Goal: Find specific page/section: Find specific page/section

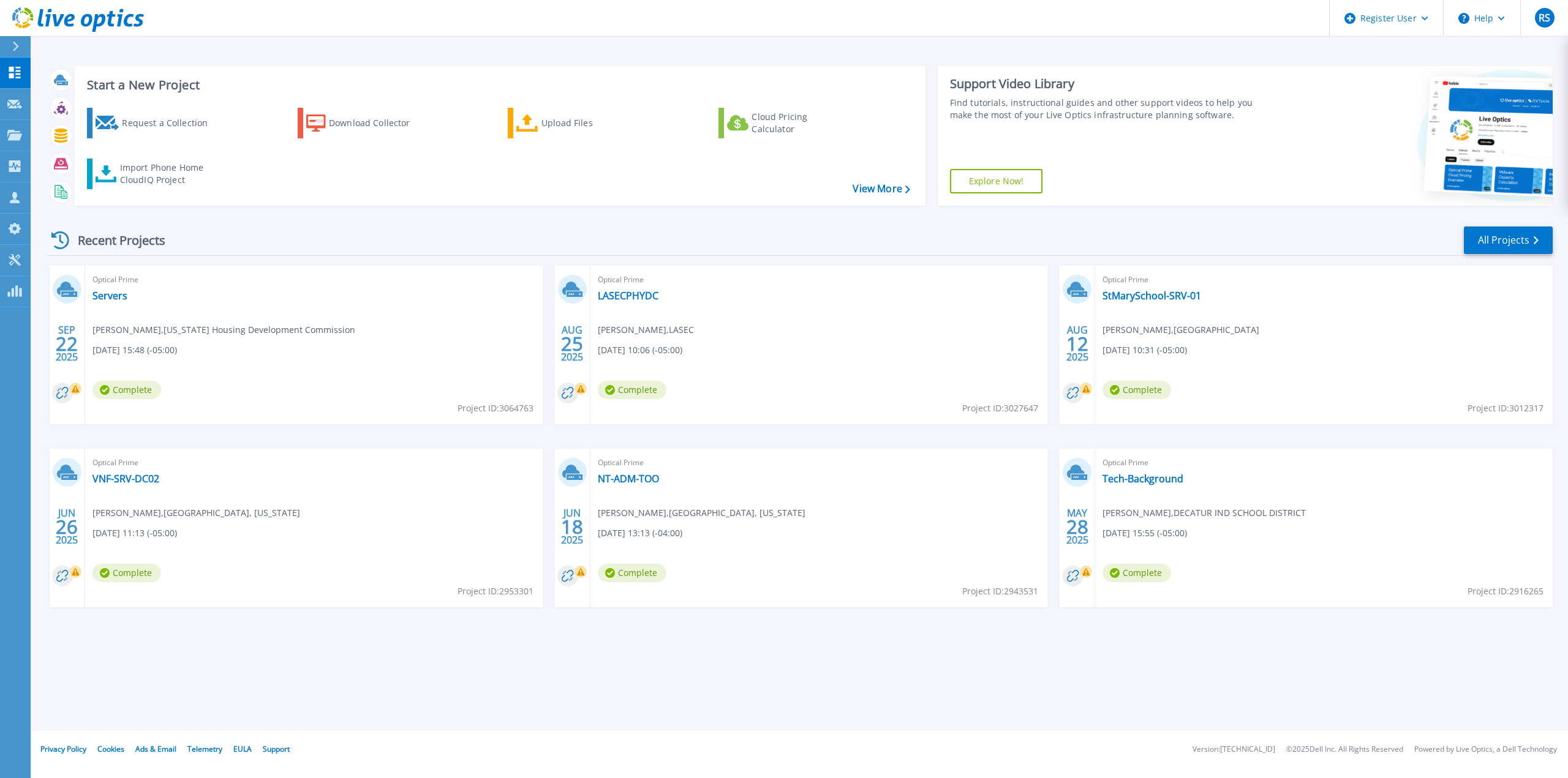
click at [16, 52] on div at bounding box center [21, 46] width 20 height 21
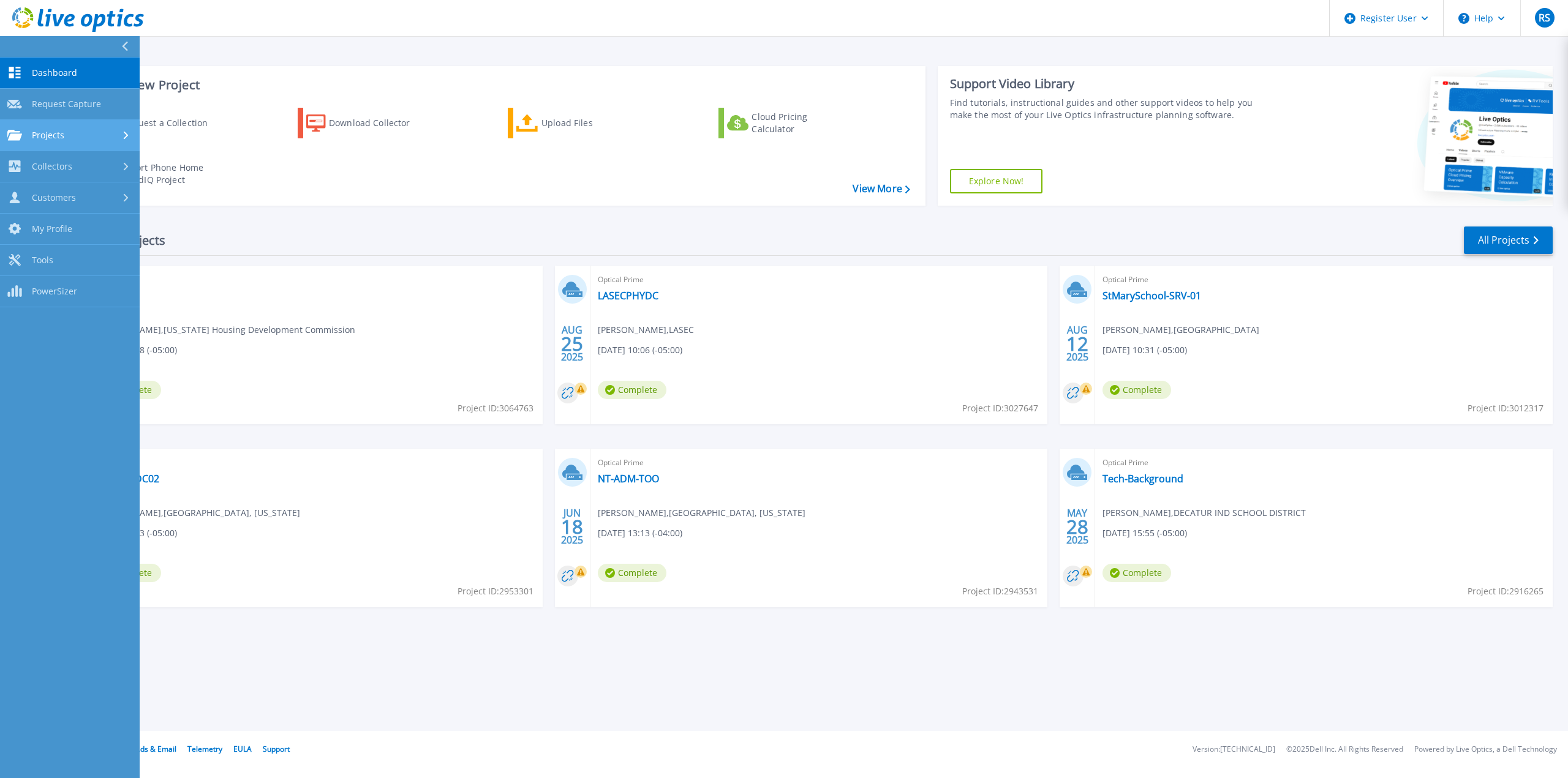
click at [82, 130] on div "Projects" at bounding box center [70, 135] width 125 height 11
click at [78, 268] on div "Collectors" at bounding box center [70, 268] width 125 height 12
click at [31, 161] on div "Collectors" at bounding box center [40, 166] width 65 height 12
click at [39, 130] on span "Projects" at bounding box center [48, 135] width 33 height 11
click at [90, 166] on link "Search Projects" at bounding box center [70, 166] width 140 height 31
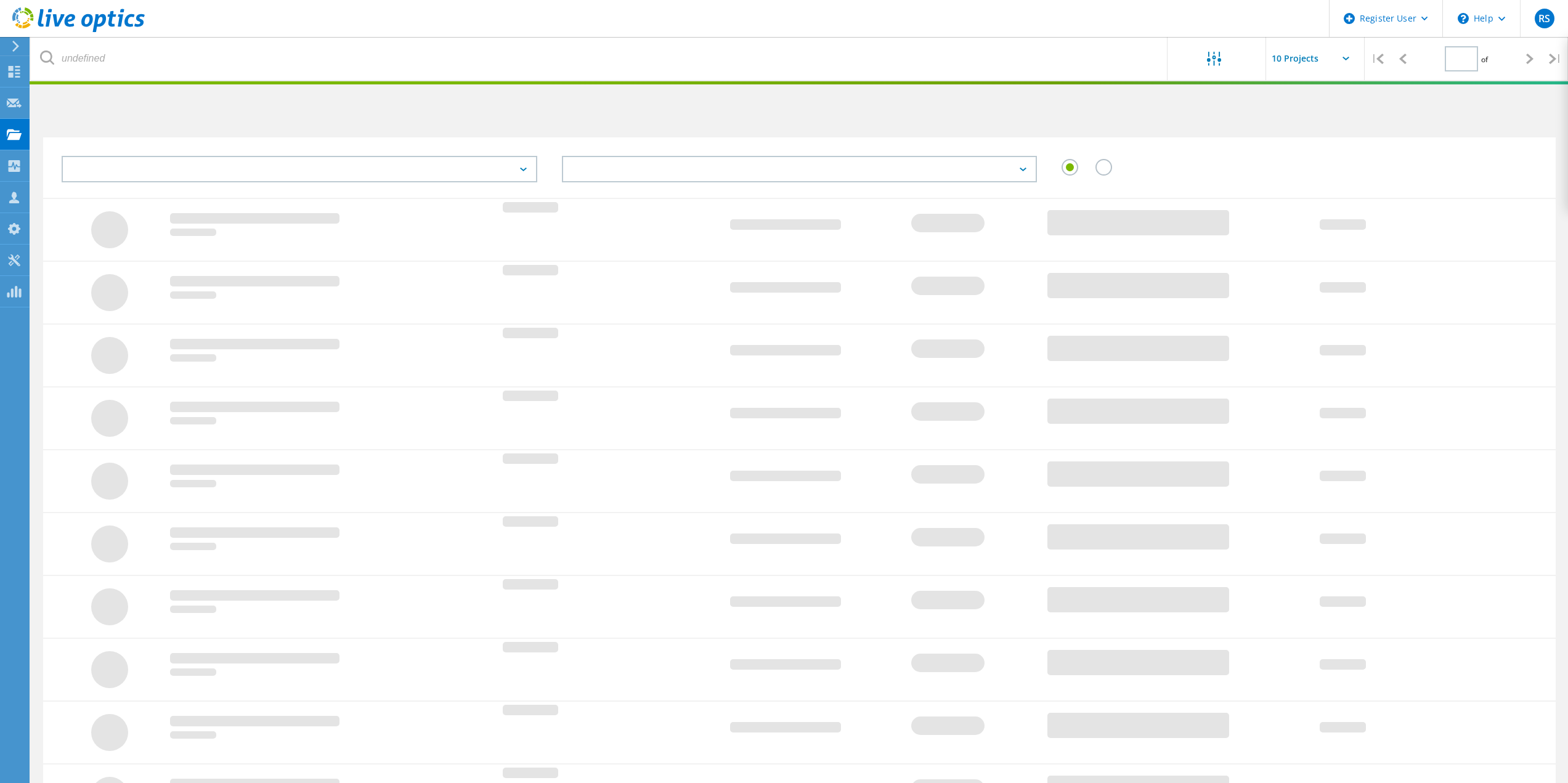
type input "1"
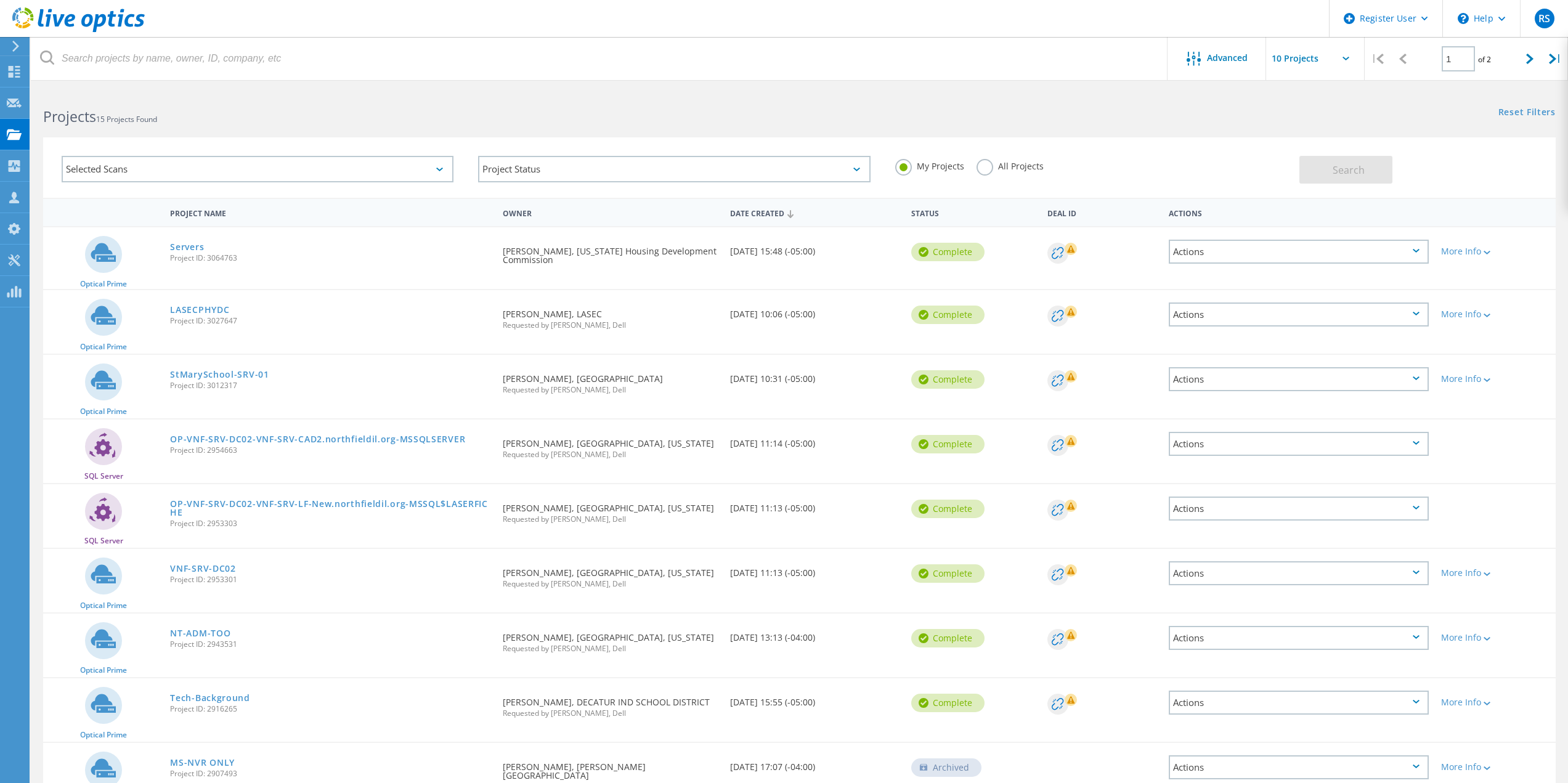
click at [67, 18] on use at bounding box center [78, 20] width 132 height 25
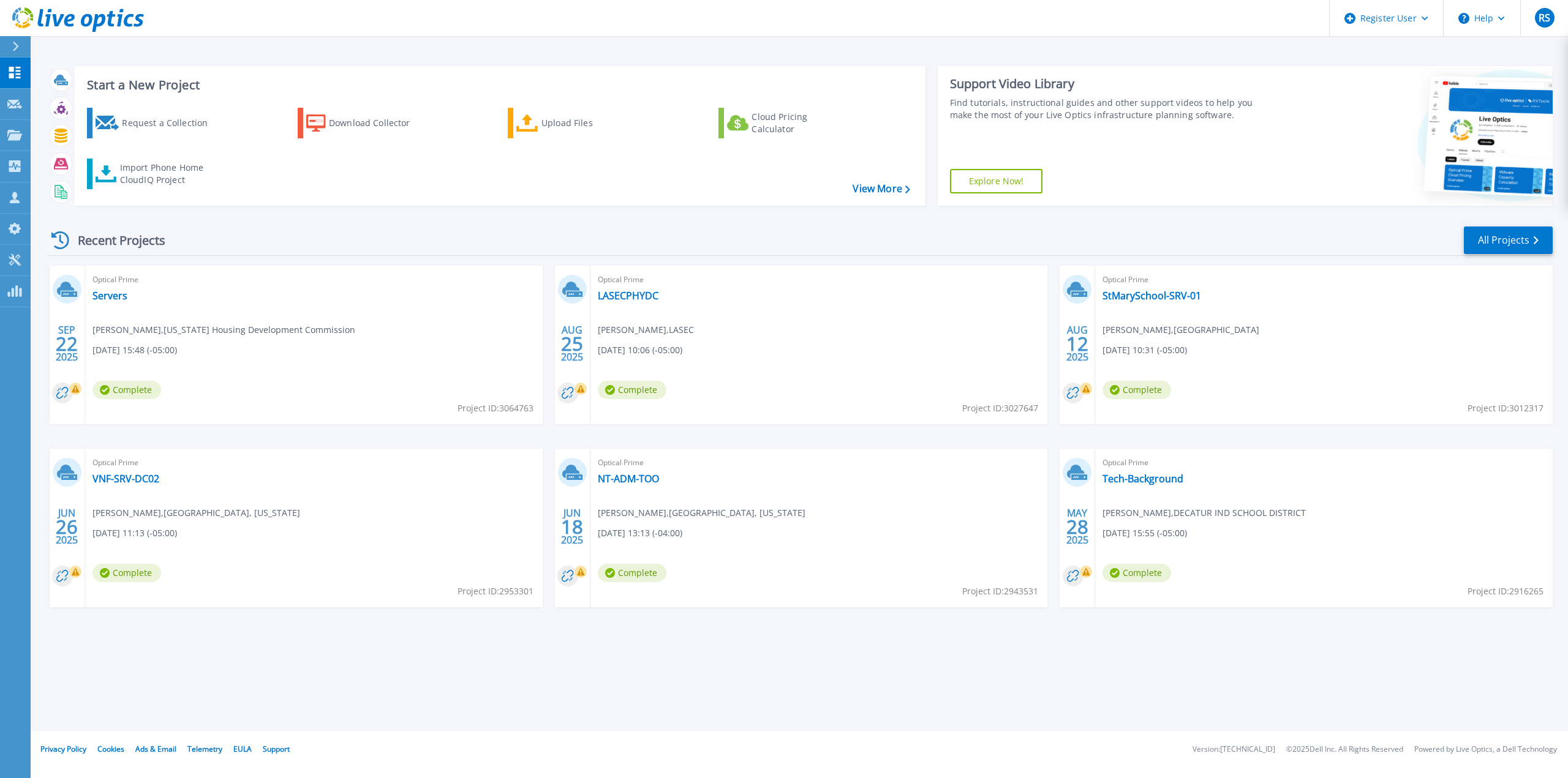
click at [758, 425] on div "SEP 22 2025 Optical Prime Servers Adam Chastain , Missouri Housing Development …" at bounding box center [796, 449] width 1516 height 366
